Goal: Information Seeking & Learning: Learn about a topic

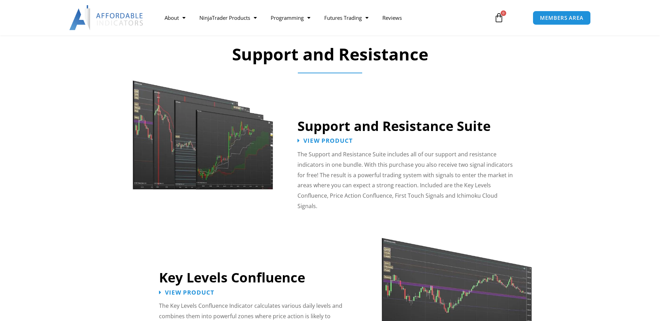
scroll to position [626, 0]
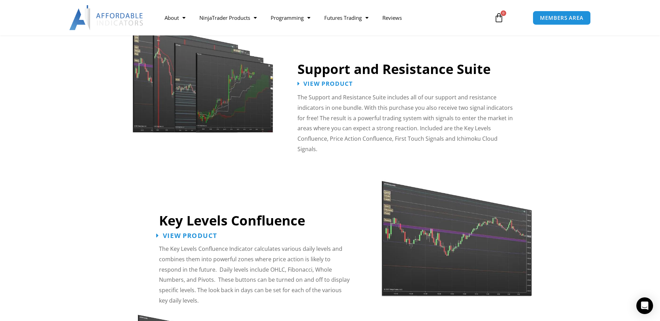
click at [201, 232] on span "View Product" at bounding box center [190, 235] width 54 height 7
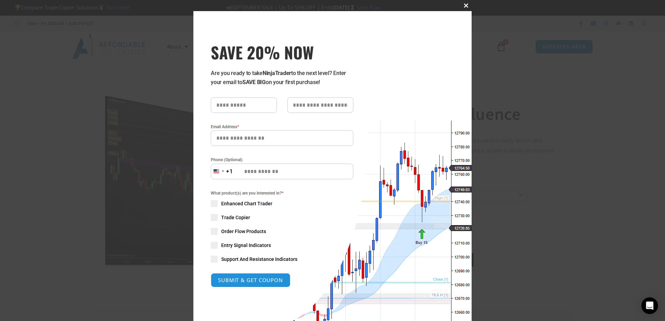
click at [466, 3] on span "SAVE 20% NOW popup" at bounding box center [466, 5] width 11 height 4
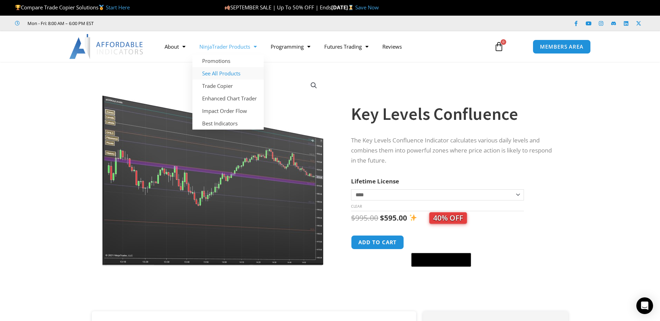
click at [214, 74] on link "See All Products" at bounding box center [227, 73] width 71 height 13
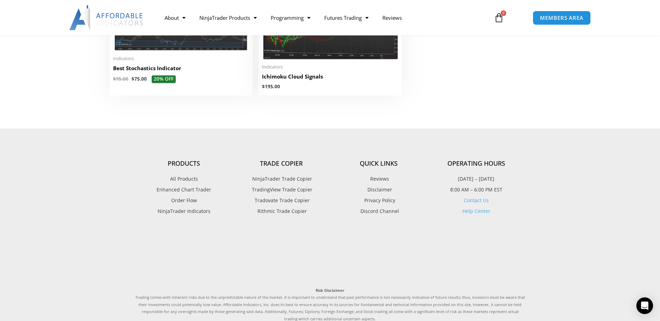
scroll to position [1809, 0]
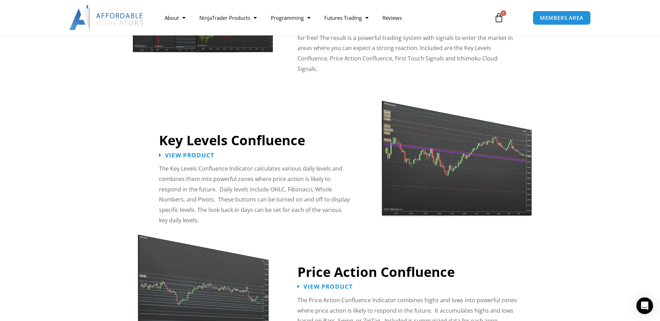
scroll to position [870, 0]
